Goal: Transaction & Acquisition: Purchase product/service

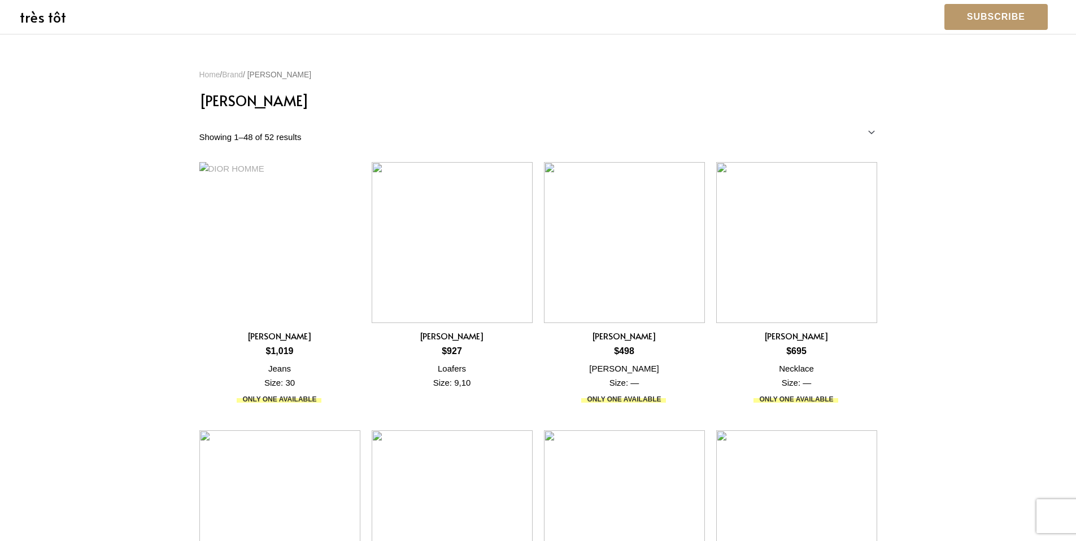
click at [46, 25] on link "très tôt" at bounding box center [43, 17] width 46 height 20
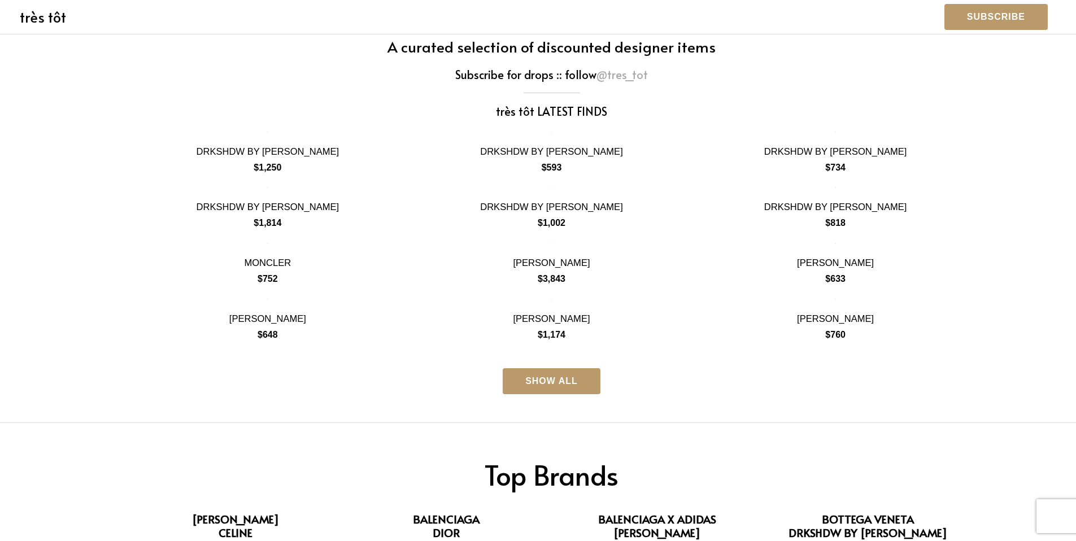
scroll to position [282, 0]
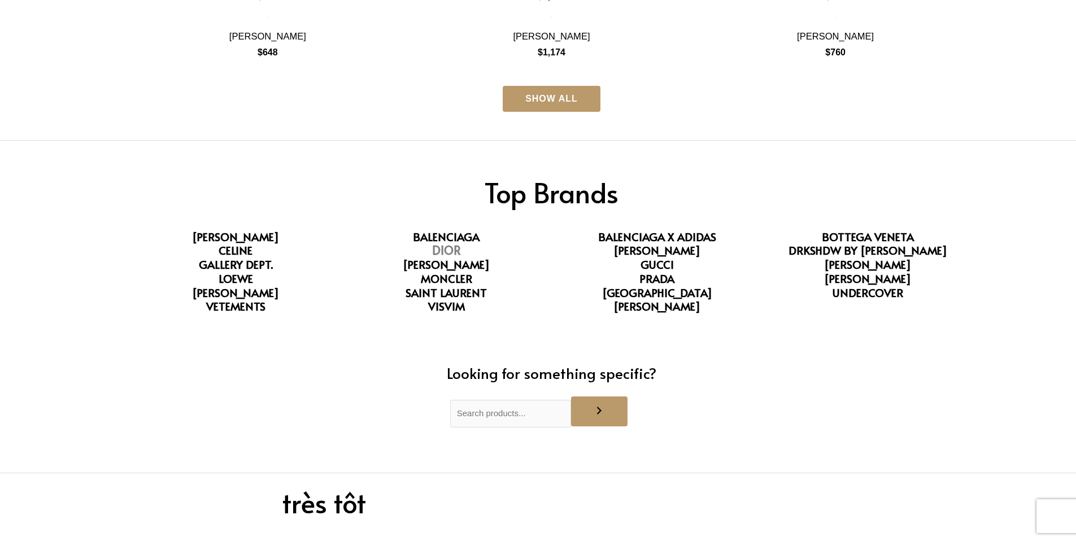
click at [441, 260] on h2 "DIOR 46 Products" at bounding box center [446, 251] width 198 height 18
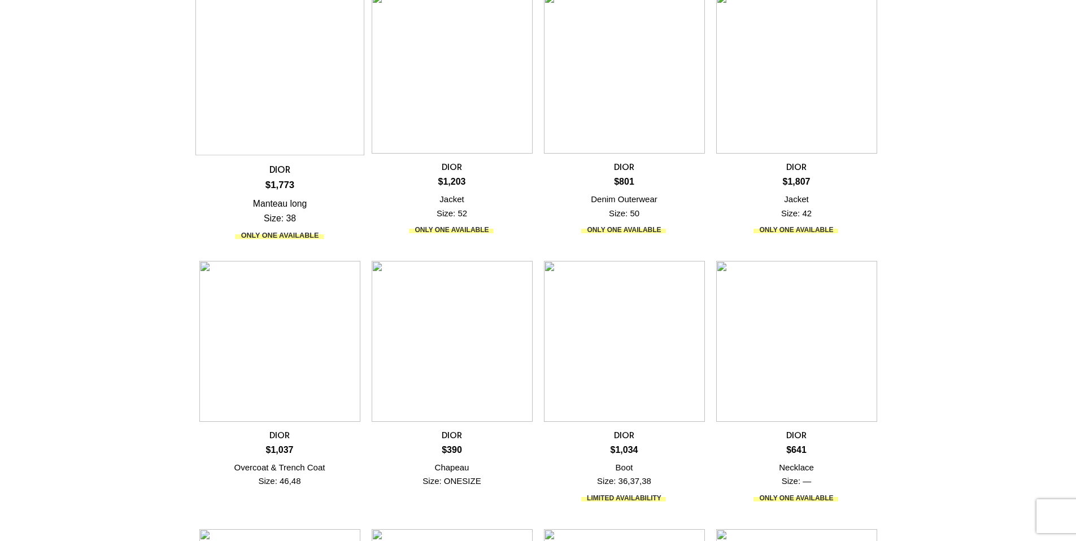
scroll to position [113, 0]
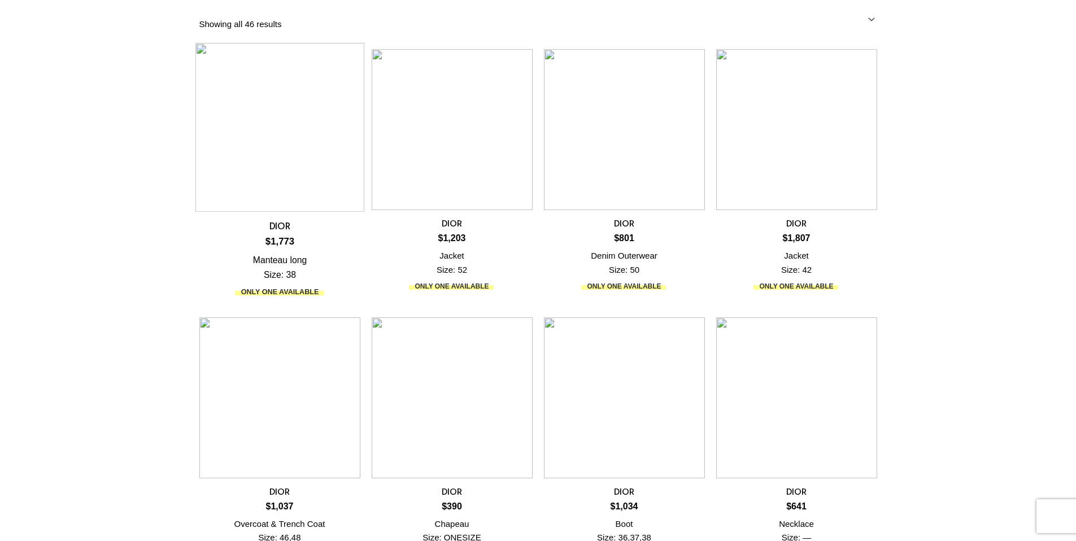
click at [289, 143] on img at bounding box center [279, 127] width 169 height 169
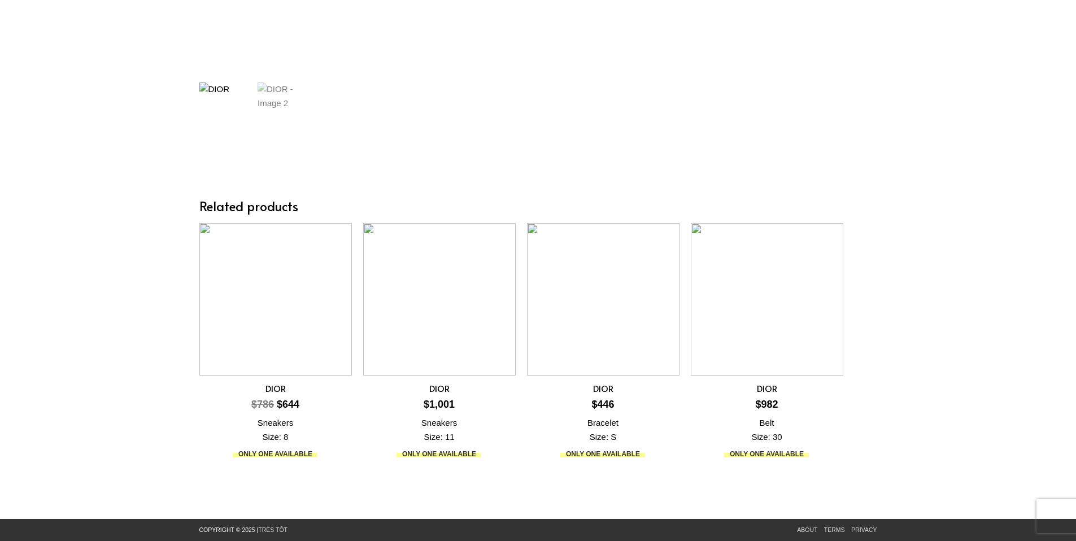
scroll to position [280, 0]
click at [450, 351] on img at bounding box center [439, 296] width 160 height 160
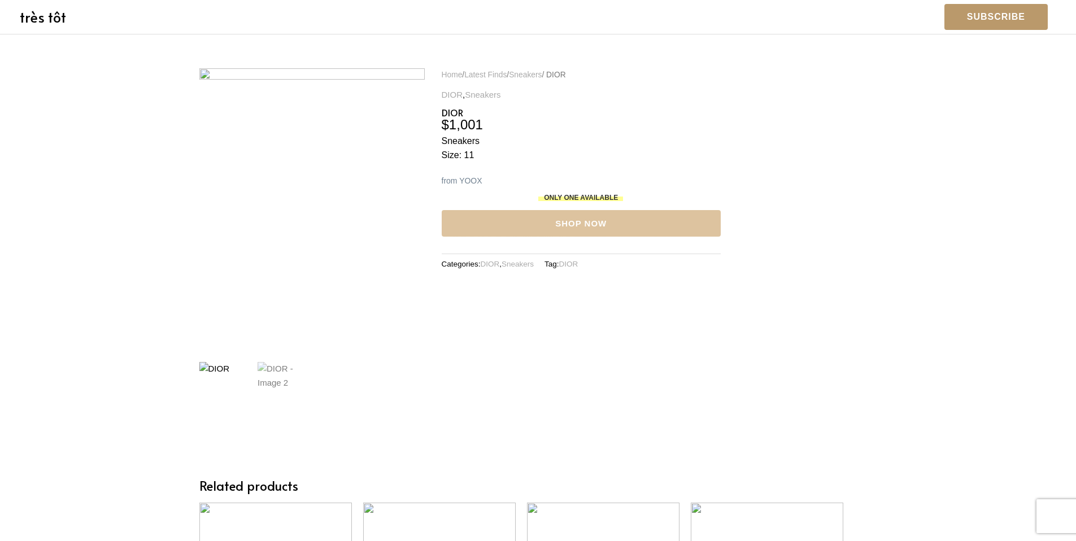
click at [568, 232] on link "Shop Now" at bounding box center [581, 223] width 279 height 27
